Goal: Task Accomplishment & Management: Manage account settings

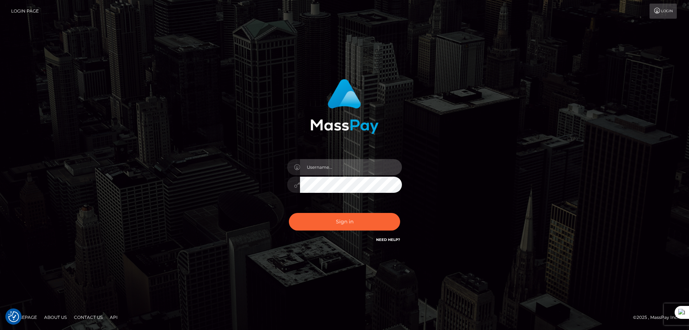
type input "majdh"
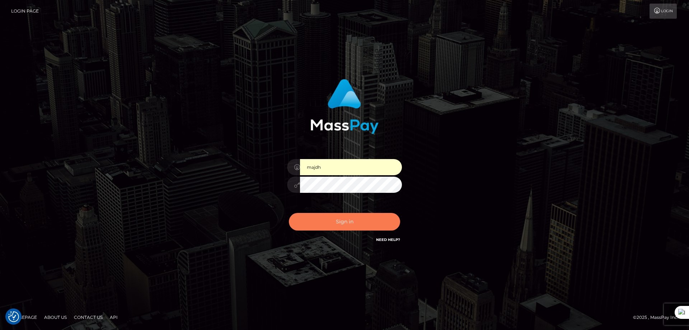
click at [333, 220] on button "Sign in" at bounding box center [344, 222] width 111 height 18
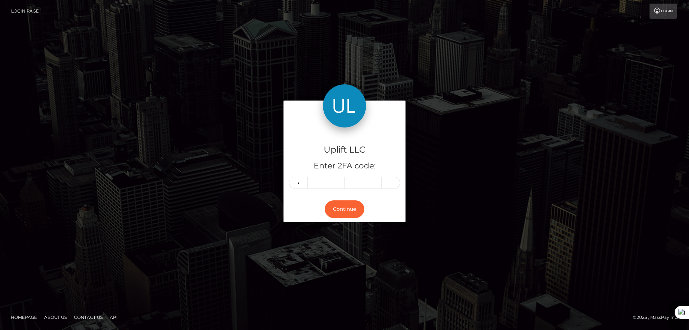
type input "9"
type input "3"
type input "1"
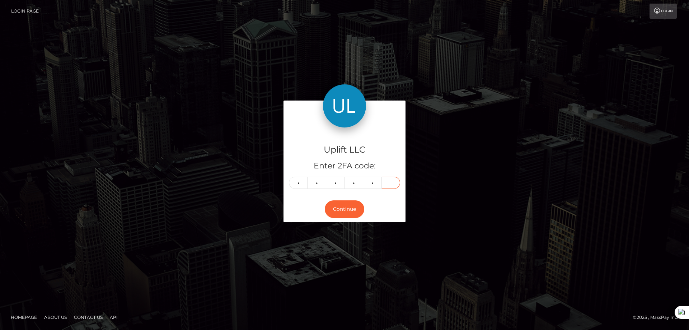
type input "1"
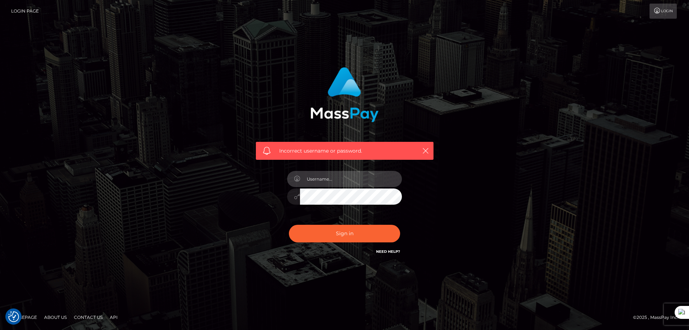
click at [346, 181] on input "text" at bounding box center [351, 179] width 102 height 16
type input "majdh"
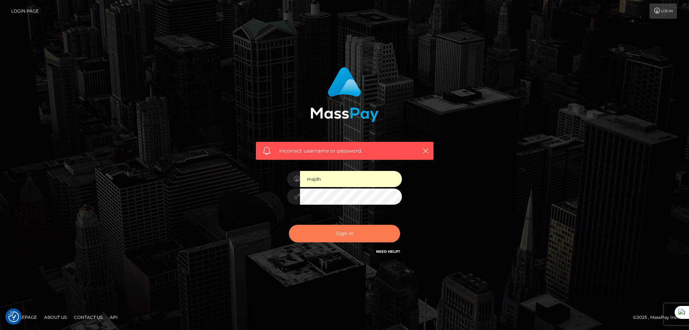
click at [358, 230] on button "Sign in" at bounding box center [344, 234] width 111 height 18
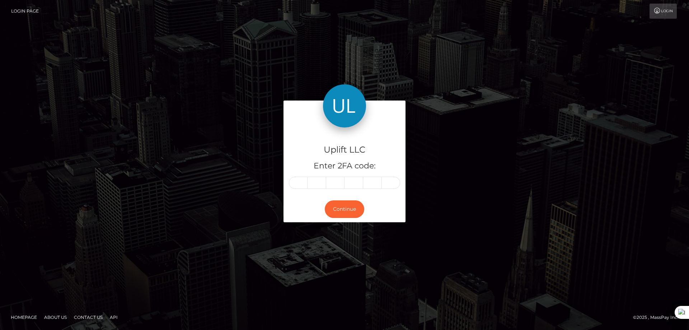
click at [292, 184] on input "text" at bounding box center [298, 182] width 19 height 12
type input "5"
type input "7"
type input "4"
type input "3"
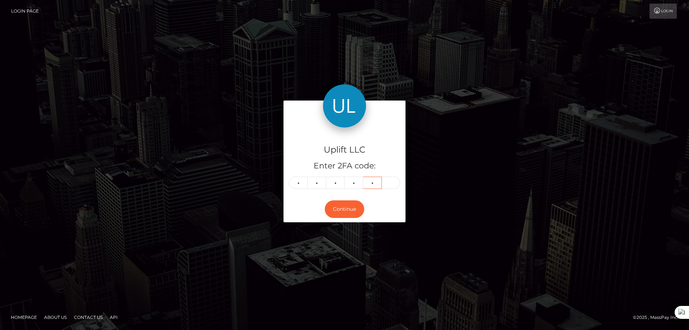
type input "2"
type input "5"
